Goal: Task Accomplishment & Management: Use online tool/utility

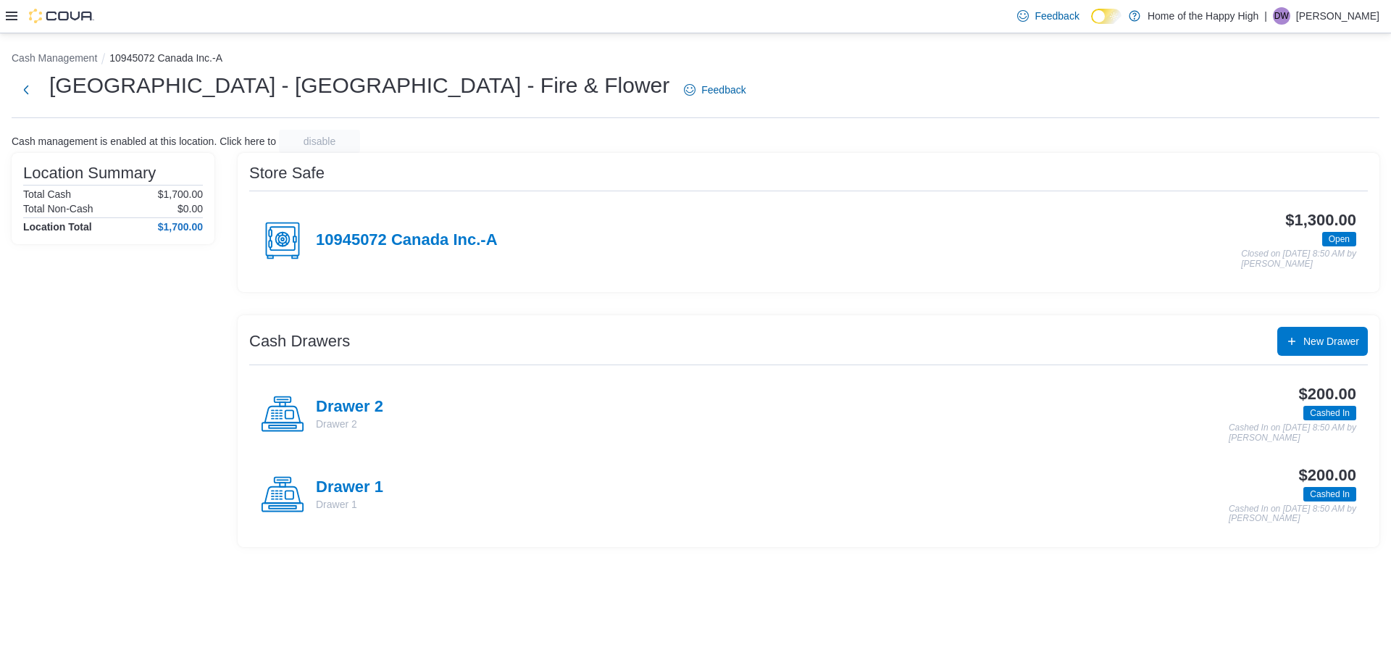
click at [13, 14] on icon at bounding box center [12, 16] width 12 height 12
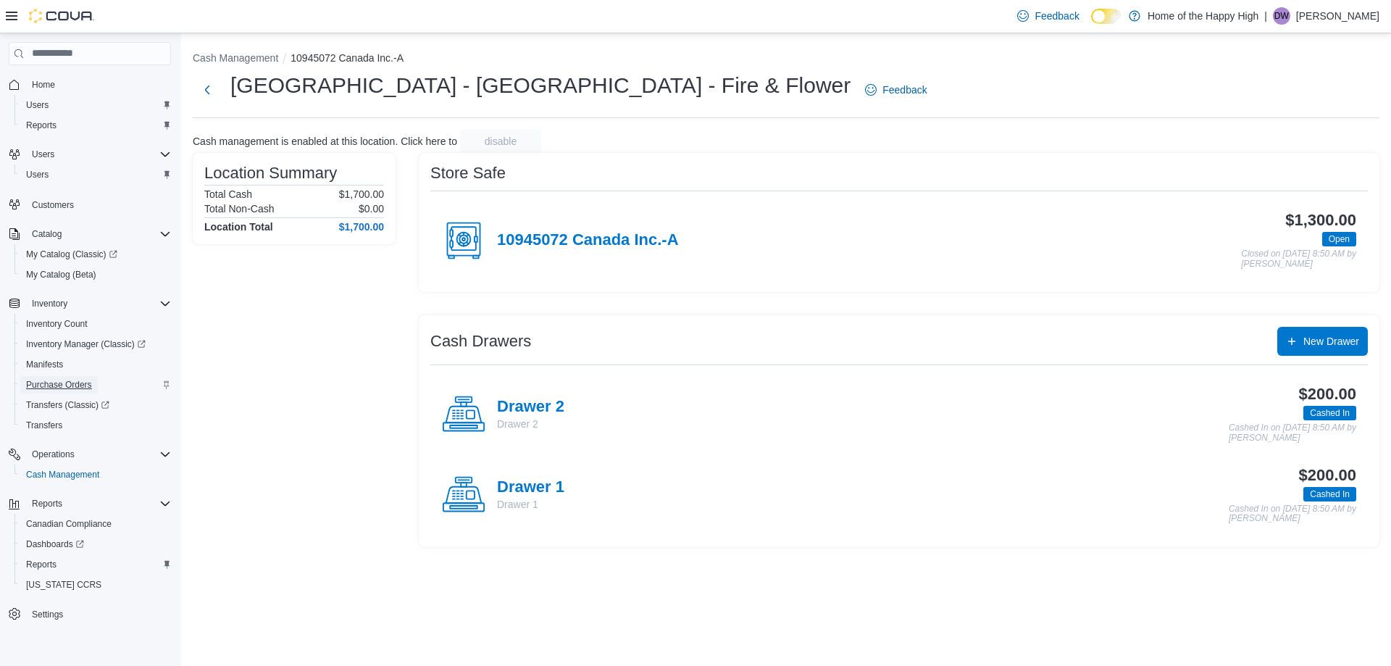
click at [59, 380] on span "Purchase Orders" at bounding box center [59, 385] width 66 height 12
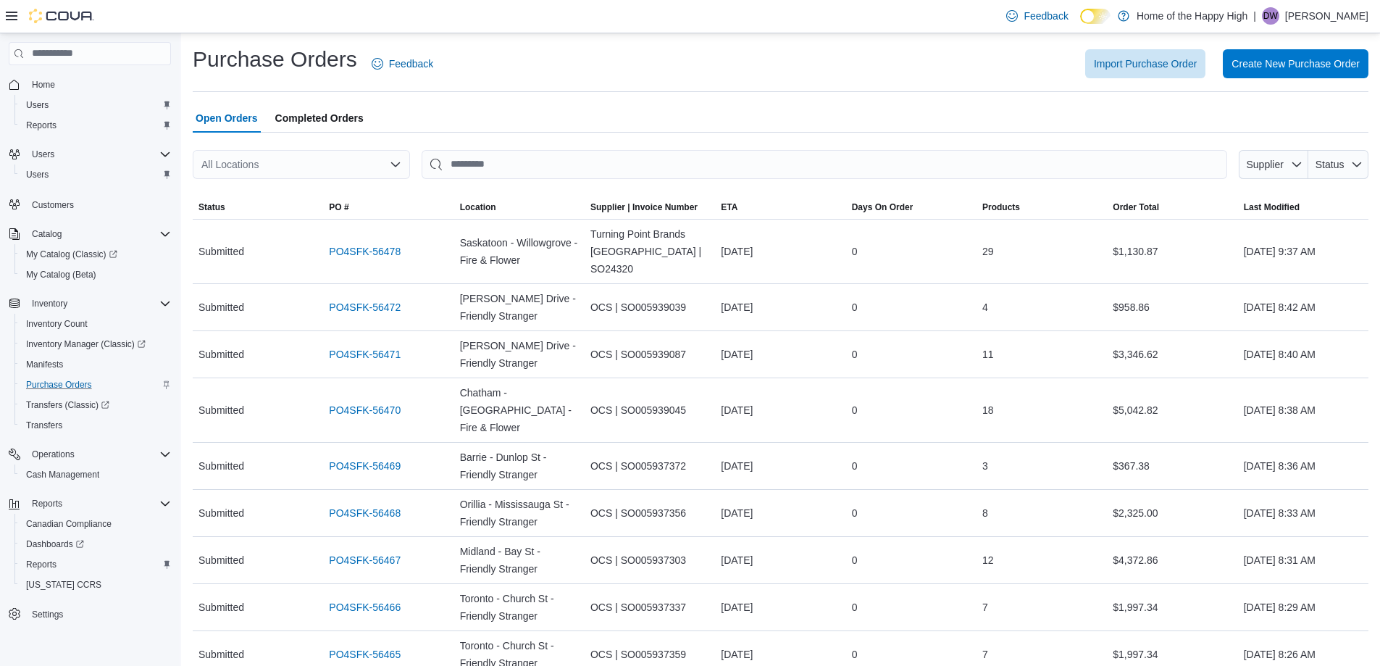
click at [360, 160] on div "All Locations" at bounding box center [301, 164] width 217 height 29
type input "*****"
click at [348, 234] on span "[GEOGRAPHIC_DATA] - [GEOGRAPHIC_DATA] - Fire & Flower" at bounding box center [415, 231] width 290 height 14
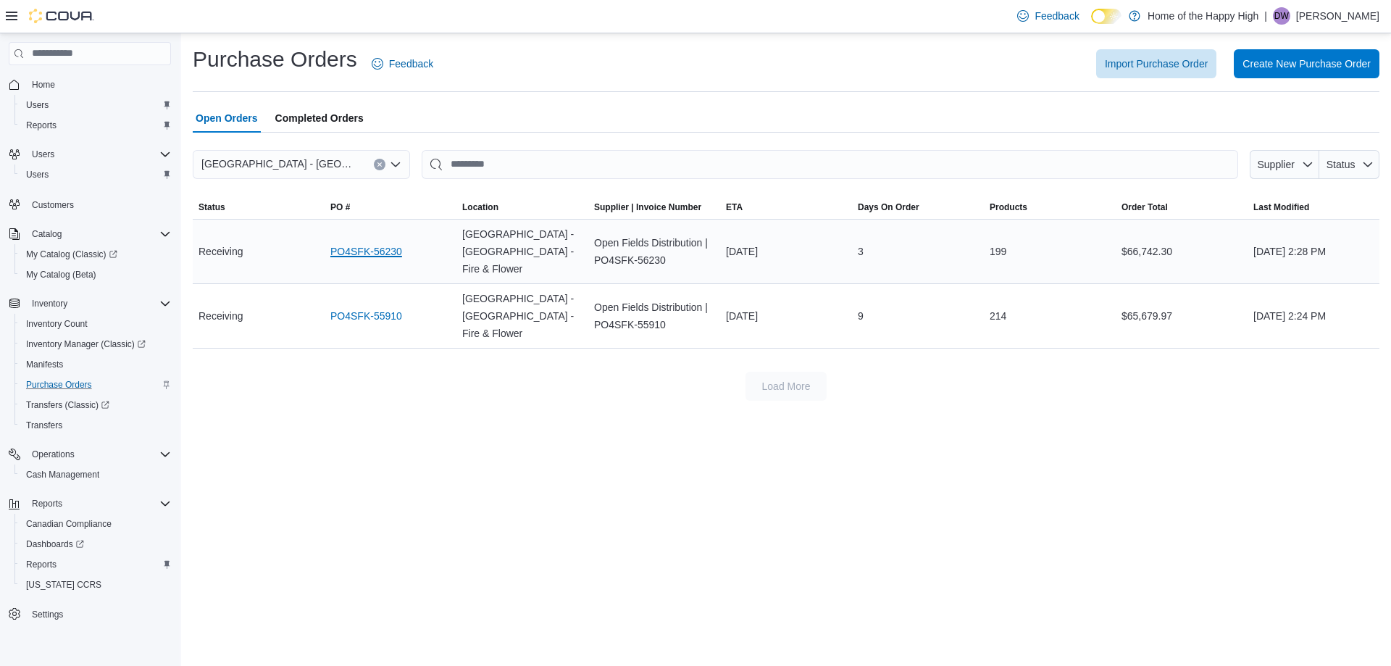
click at [395, 243] on link "PO4SFK-56230" at bounding box center [366, 251] width 72 height 17
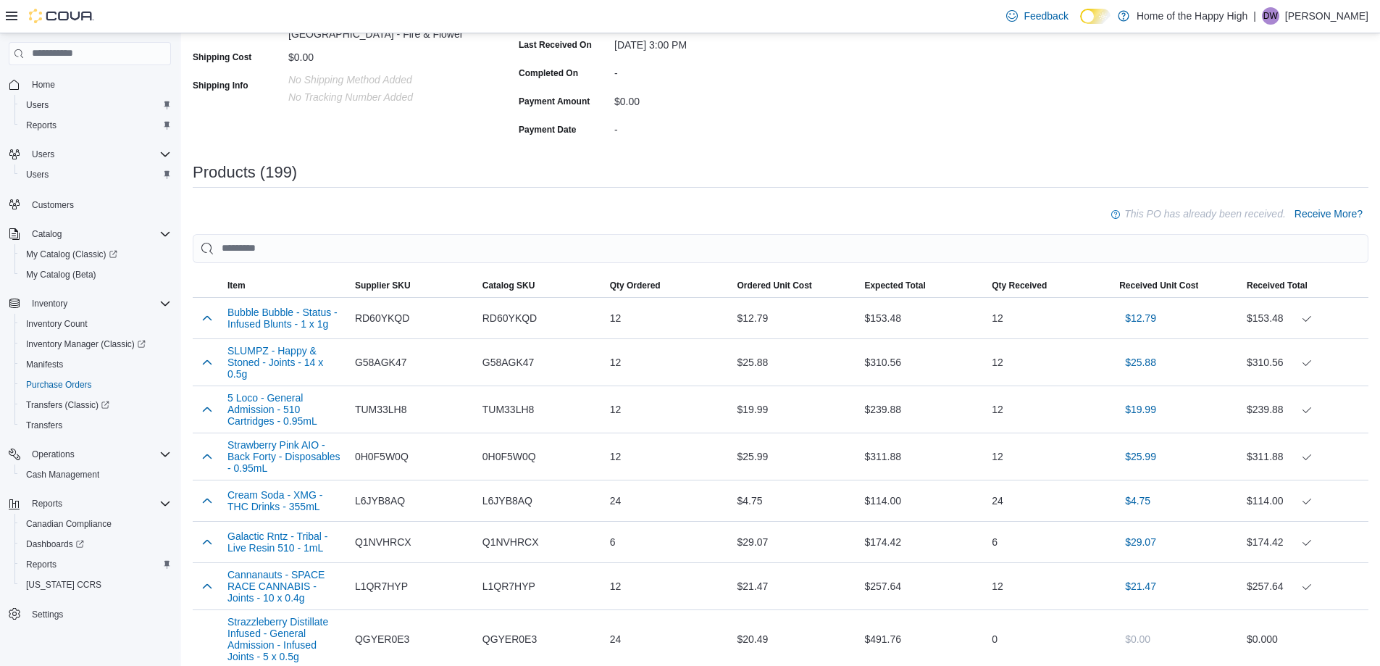
scroll to position [250, 0]
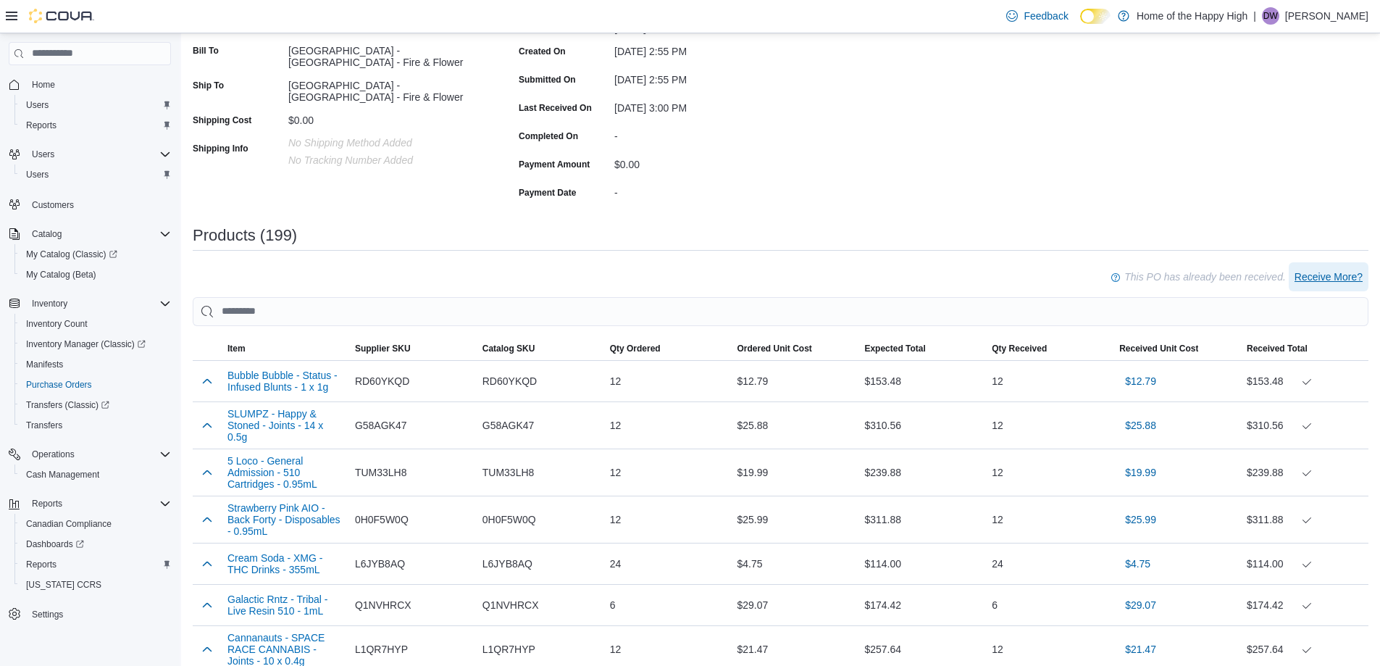
click at [1338, 275] on span "Receive More?" at bounding box center [1329, 276] width 68 height 14
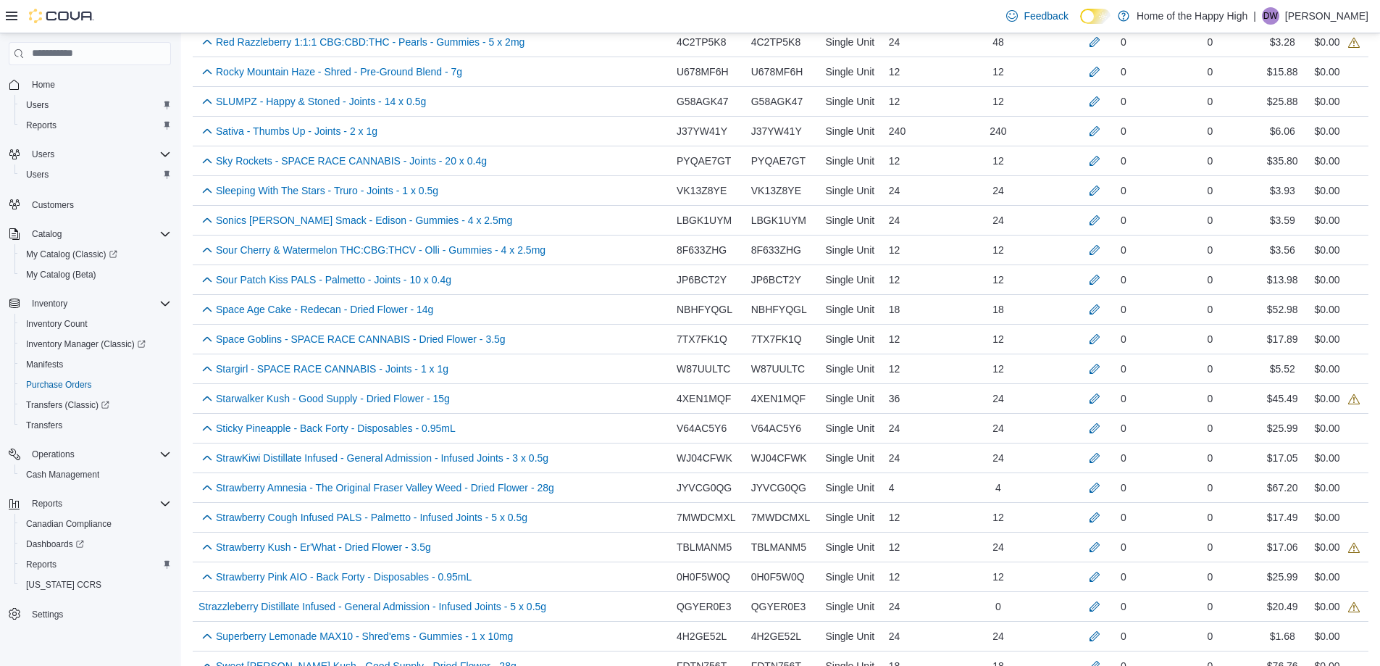
scroll to position [5120, 0]
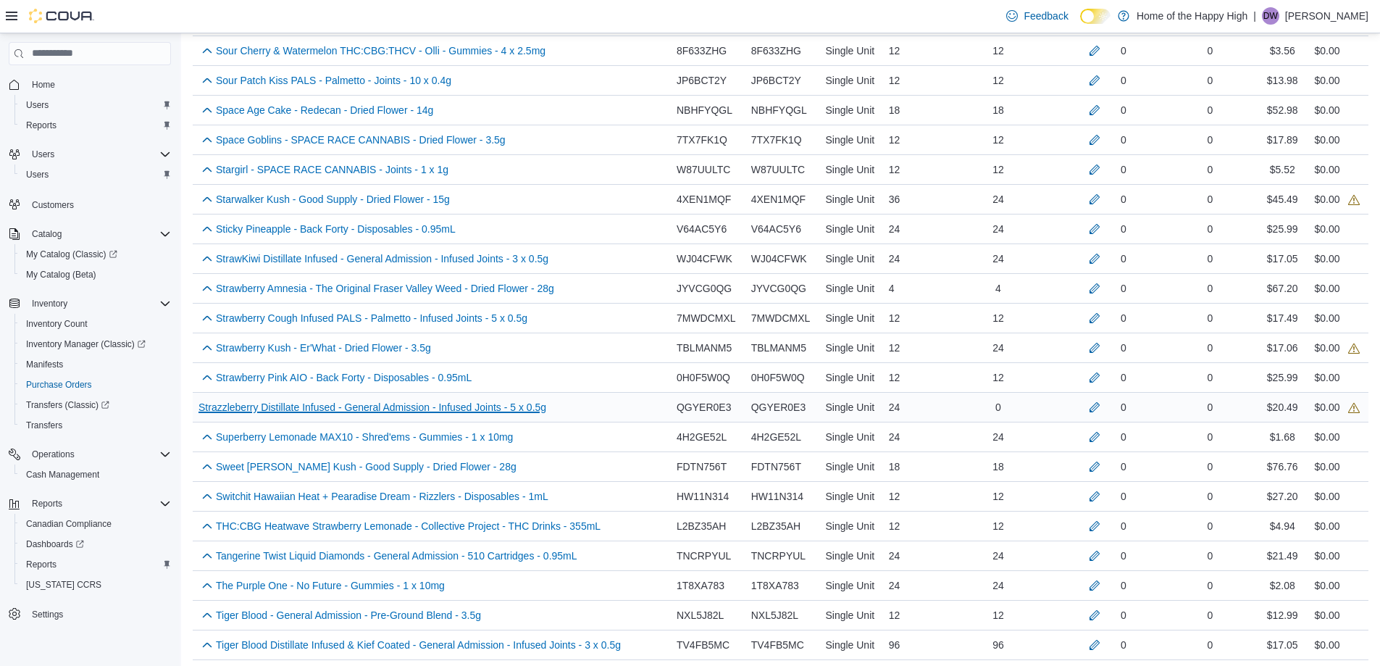
click at [489, 404] on link "Strazzleberry Distillate Infused - General Admission - Infused Joints - 5 x 0.5…" at bounding box center [373, 406] width 348 height 17
click at [1103, 406] on button "button" at bounding box center [1094, 406] width 17 height 17
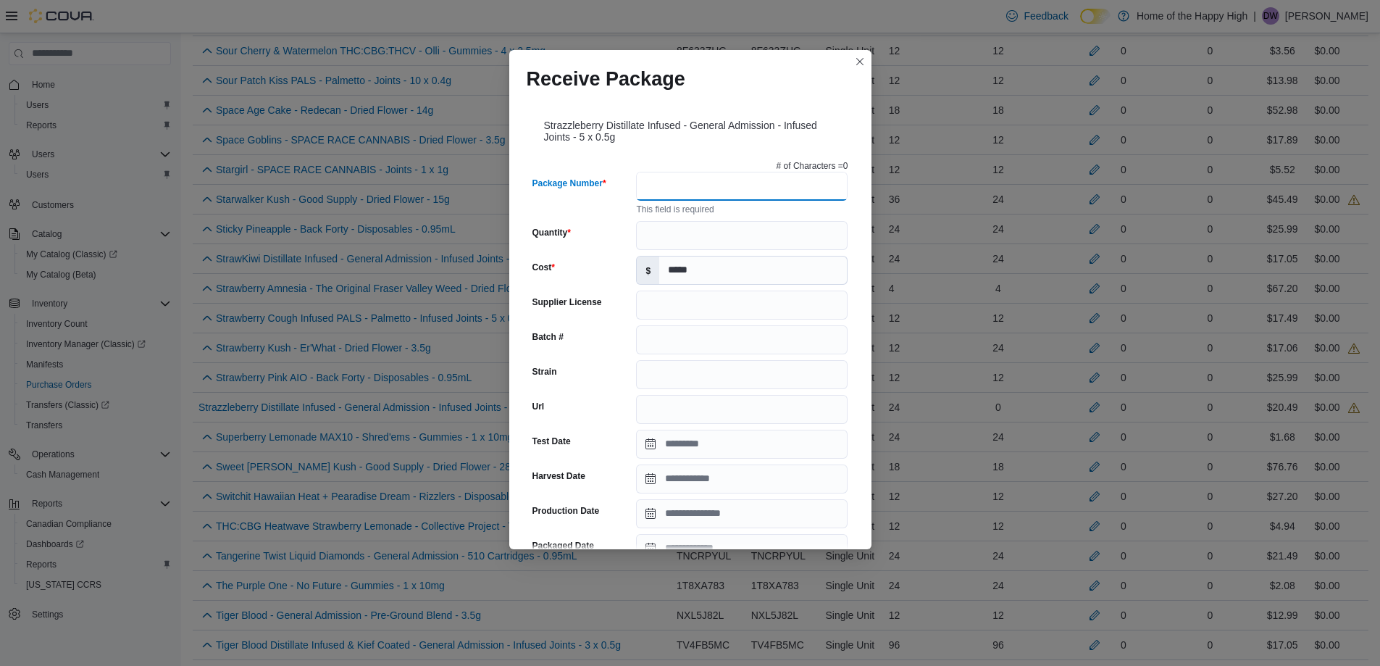
click at [732, 183] on input "Package Number" at bounding box center [742, 186] width 212 height 29
click at [645, 240] on input "Quantity" at bounding box center [742, 235] width 212 height 29
type input "**"
click at [670, 186] on input "Package Number" at bounding box center [742, 186] width 212 height 29
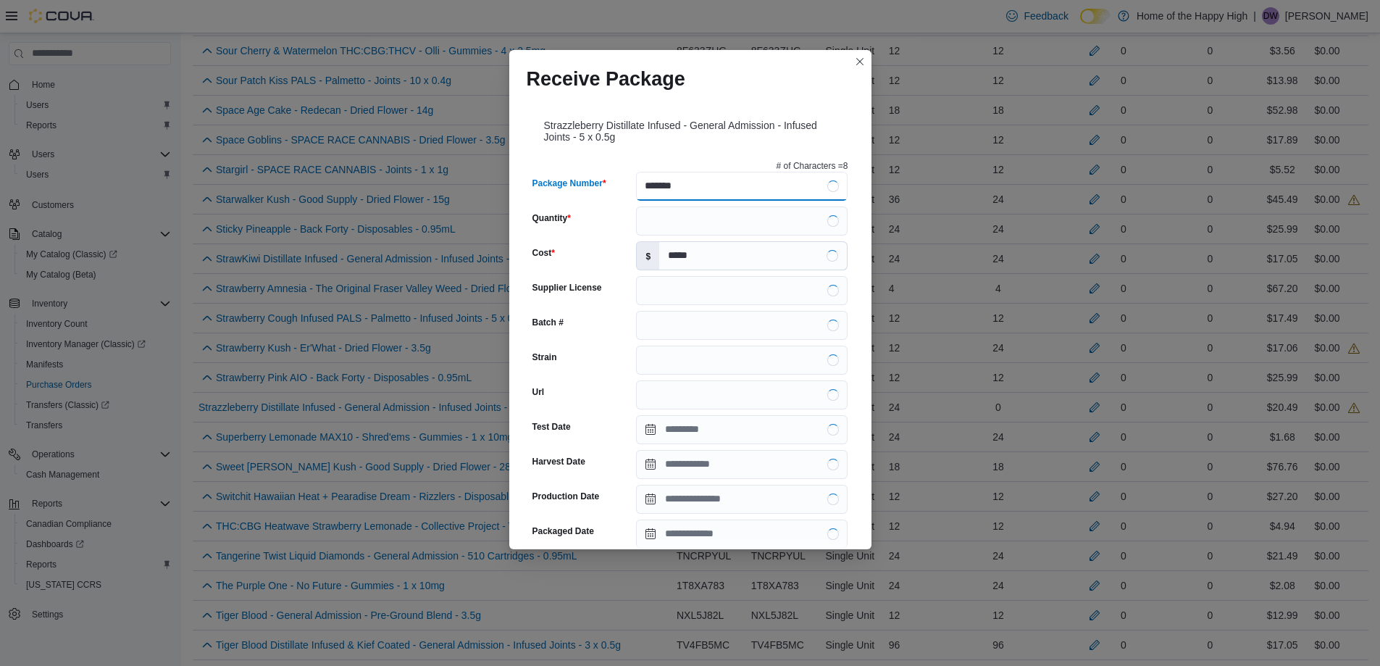
type input "********"
type input "**********"
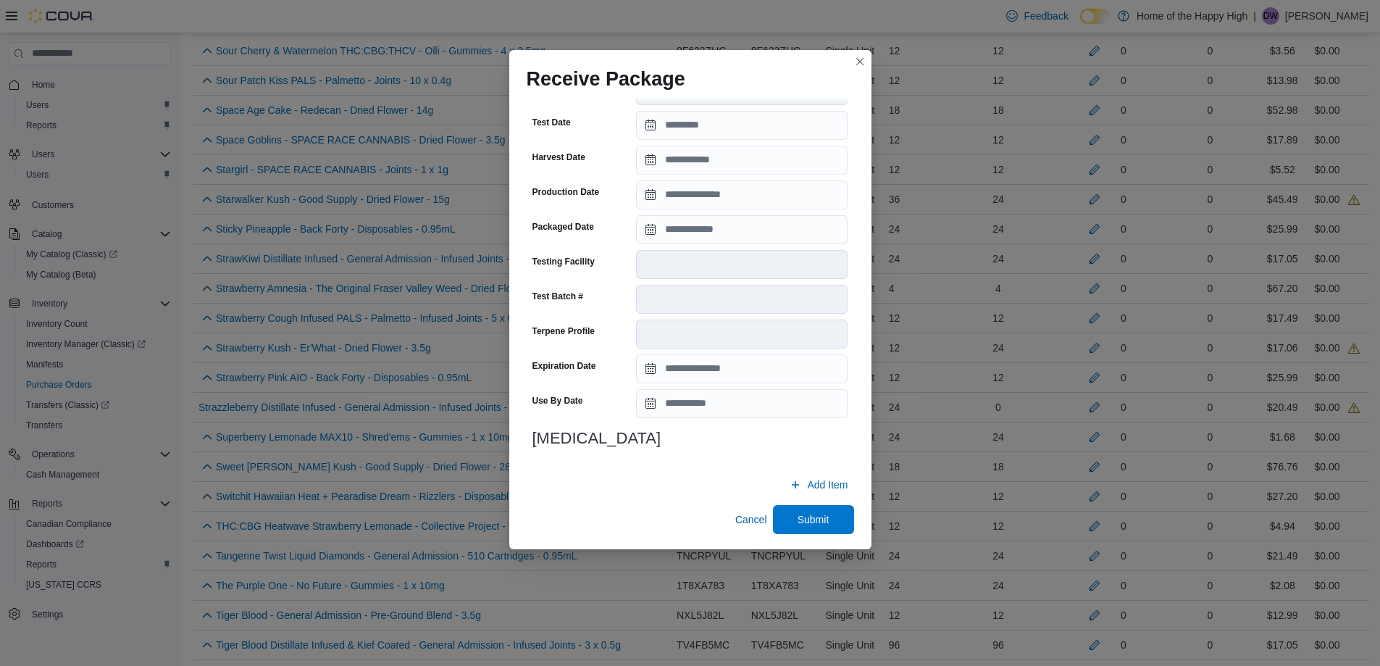
scroll to position [405, 0]
click at [803, 520] on span "Submit" at bounding box center [814, 516] width 32 height 14
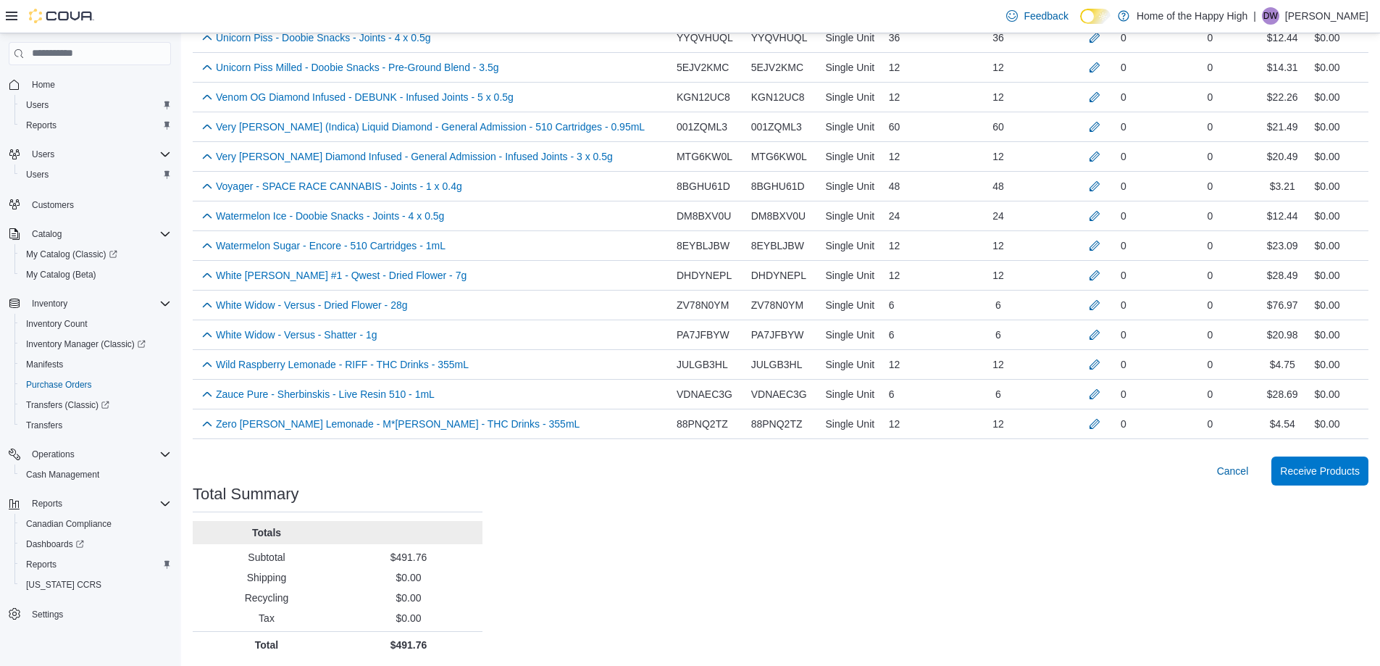
scroll to position [5938, 0]
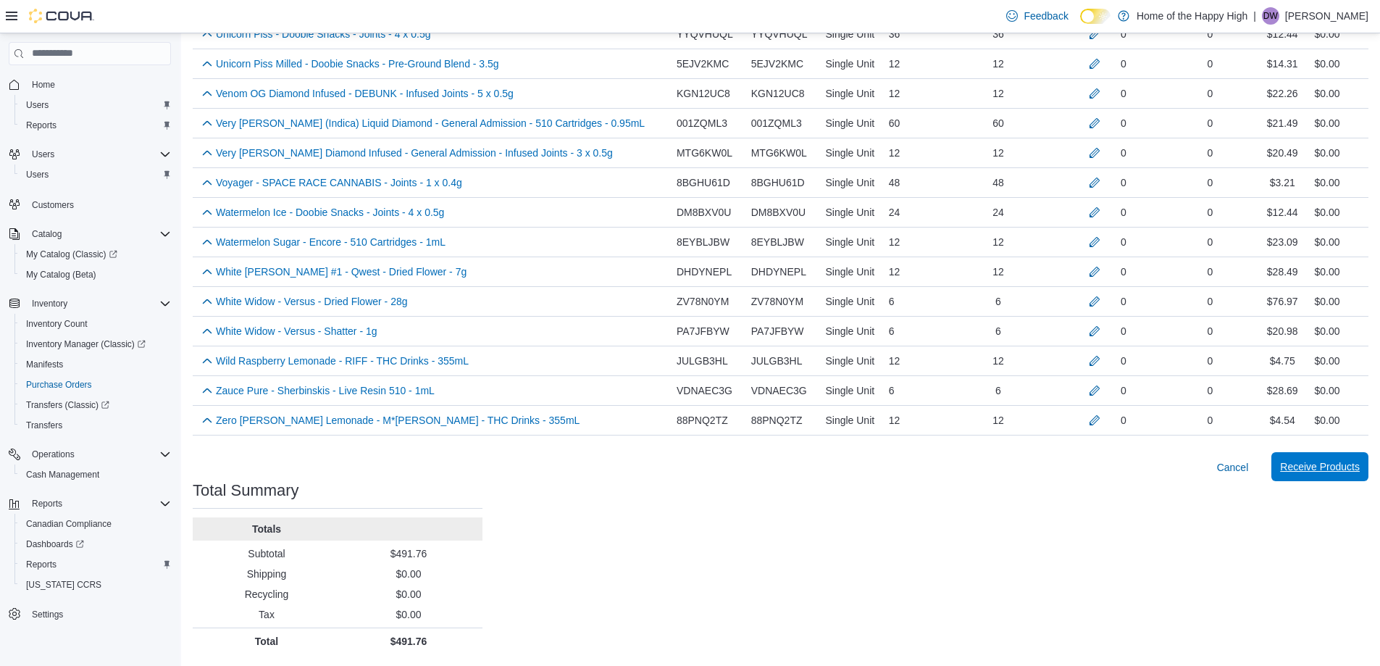
click at [1335, 474] on span "Receive Products" at bounding box center [1320, 466] width 80 height 29
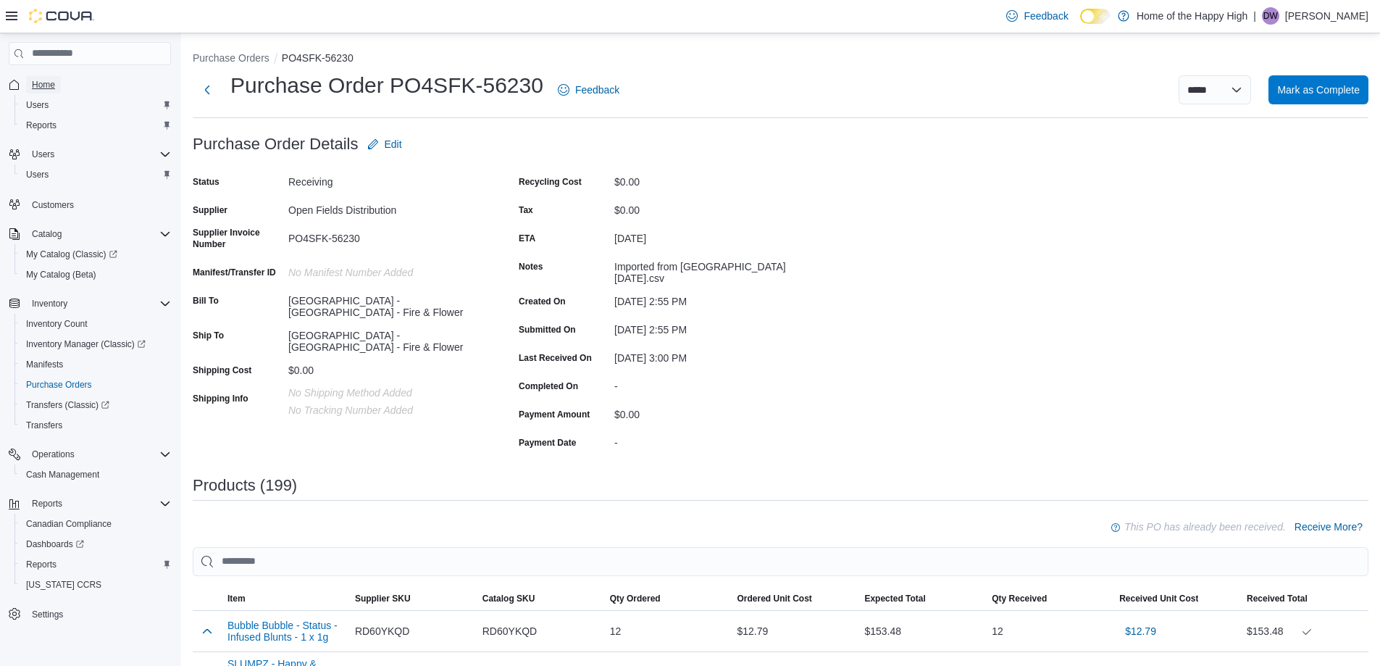
click at [59, 85] on link "Home" at bounding box center [43, 84] width 35 height 17
